Goal: Find specific page/section: Find specific page/section

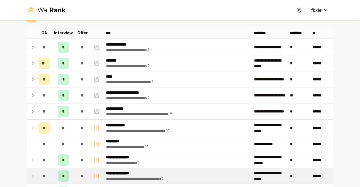
scroll to position [28, 0]
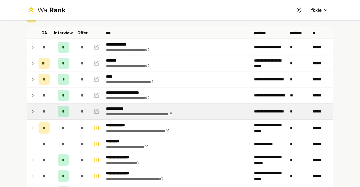
click at [47, 110] on div "*" at bounding box center [44, 111] width 11 height 11
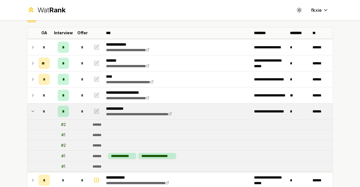
click at [33, 110] on td at bounding box center [31, 111] width 9 height 16
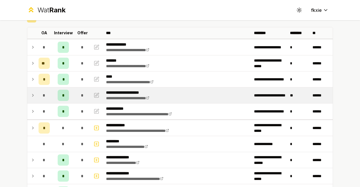
click at [36, 92] on td "*" at bounding box center [44, 95] width 16 height 16
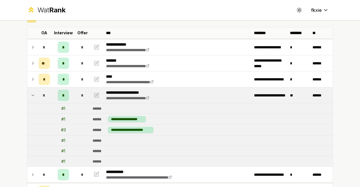
click at [36, 94] on td "*" at bounding box center [44, 95] width 16 height 16
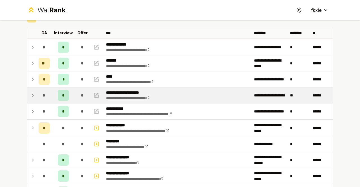
click at [36, 92] on td "*" at bounding box center [44, 95] width 16 height 16
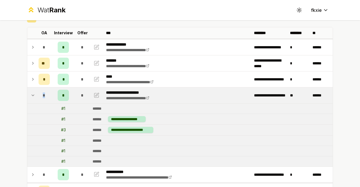
click at [36, 92] on td "*" at bounding box center [44, 95] width 16 height 16
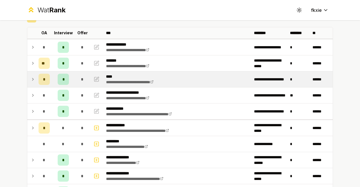
click at [32, 79] on icon at bounding box center [33, 79] width 4 height 7
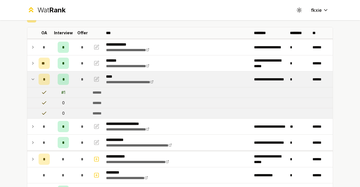
click at [32, 79] on icon at bounding box center [33, 79] width 4 height 7
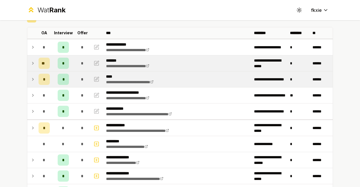
click at [36, 65] on td "**" at bounding box center [44, 63] width 16 height 16
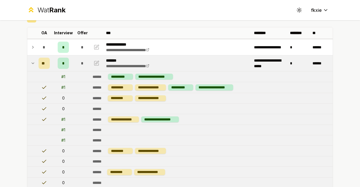
click at [36, 65] on td "**" at bounding box center [44, 63] width 16 height 16
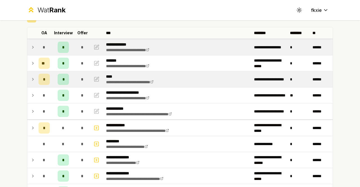
click at [39, 42] on div "*" at bounding box center [44, 47] width 11 height 11
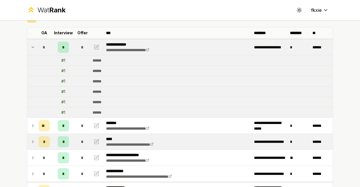
click at [36, 46] on td "*" at bounding box center [44, 47] width 16 height 16
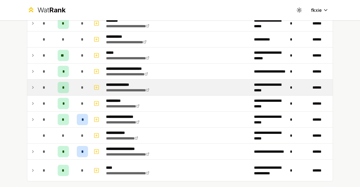
scroll to position [224, 0]
